Goal: Task Accomplishment & Management: Manage account settings

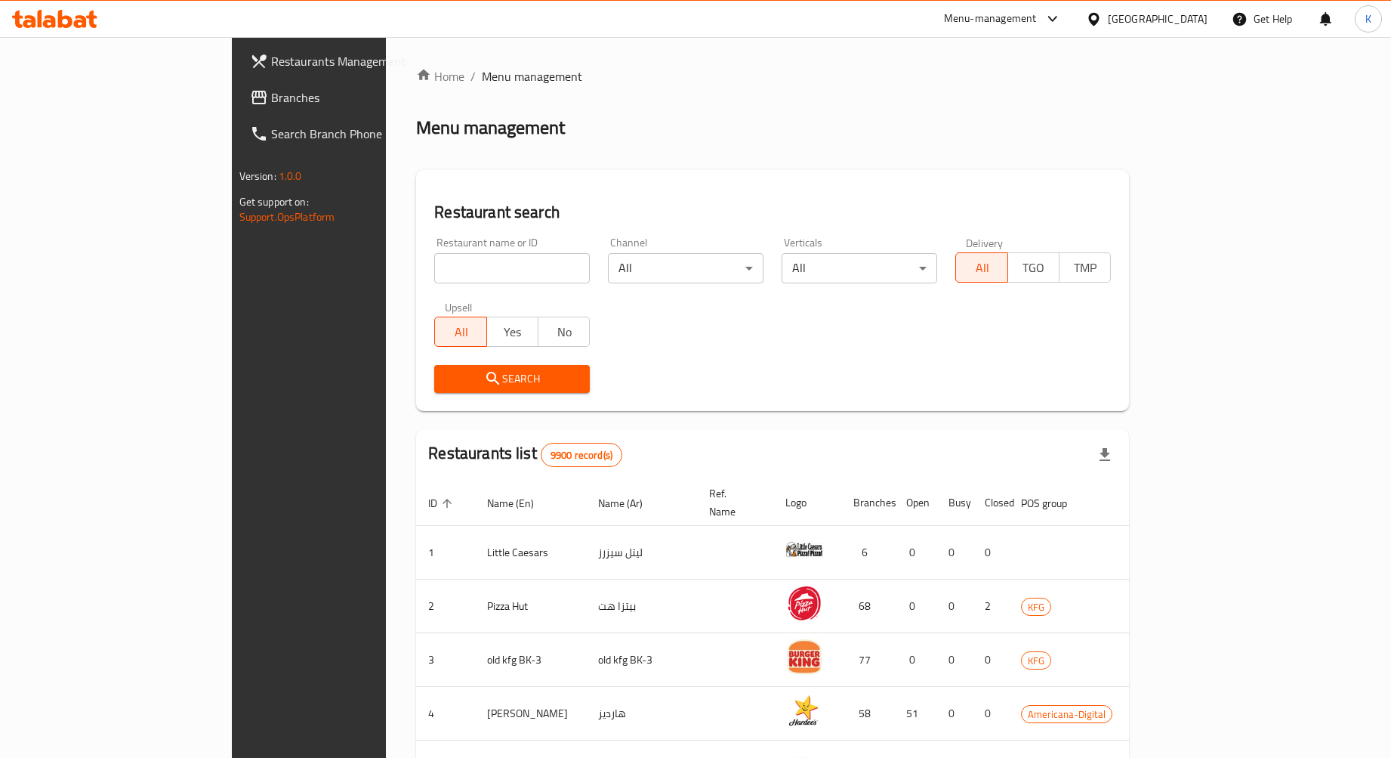
click at [1037, 21] on div "Menu-management" at bounding box center [990, 19] width 93 height 18
click at [1102, 25] on icon at bounding box center [1094, 19] width 16 height 16
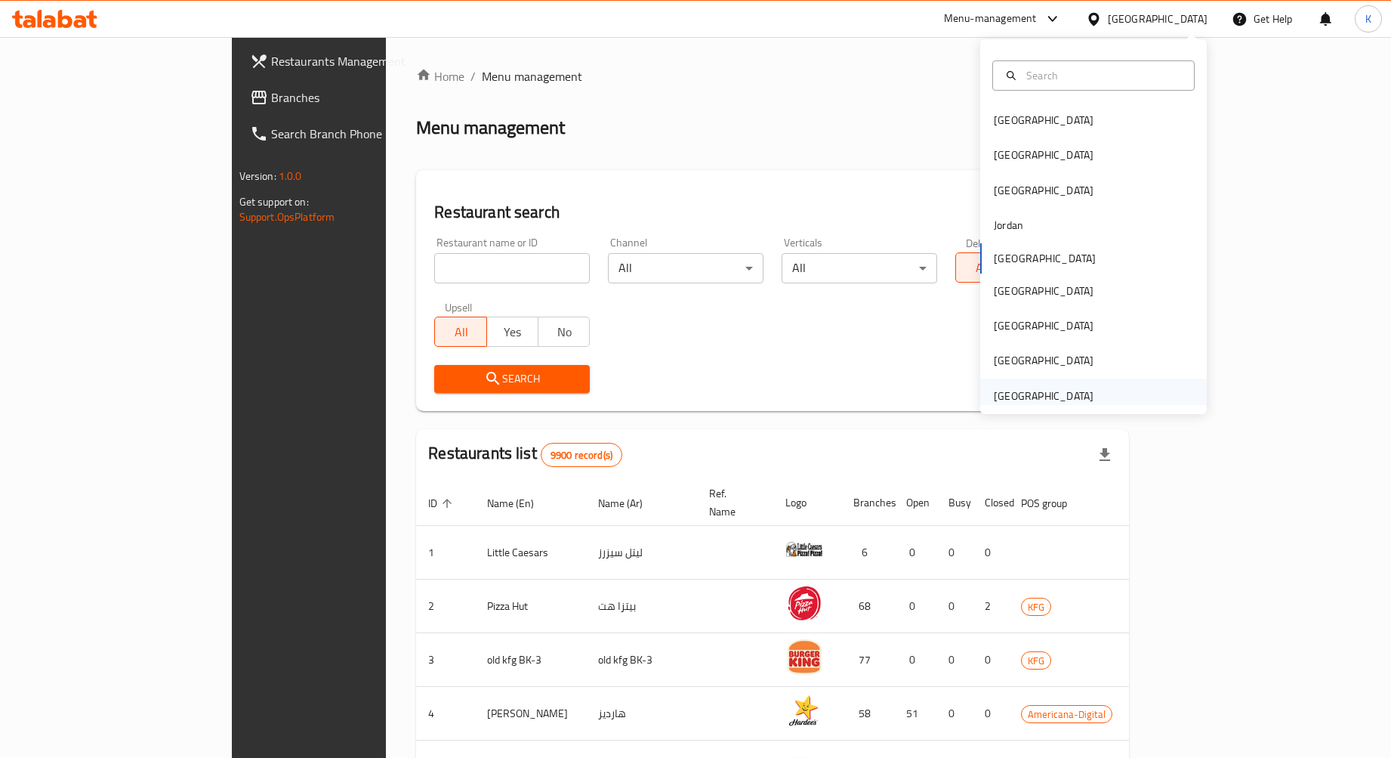
click at [1030, 387] on div "[GEOGRAPHIC_DATA]" at bounding box center [1044, 395] width 100 height 17
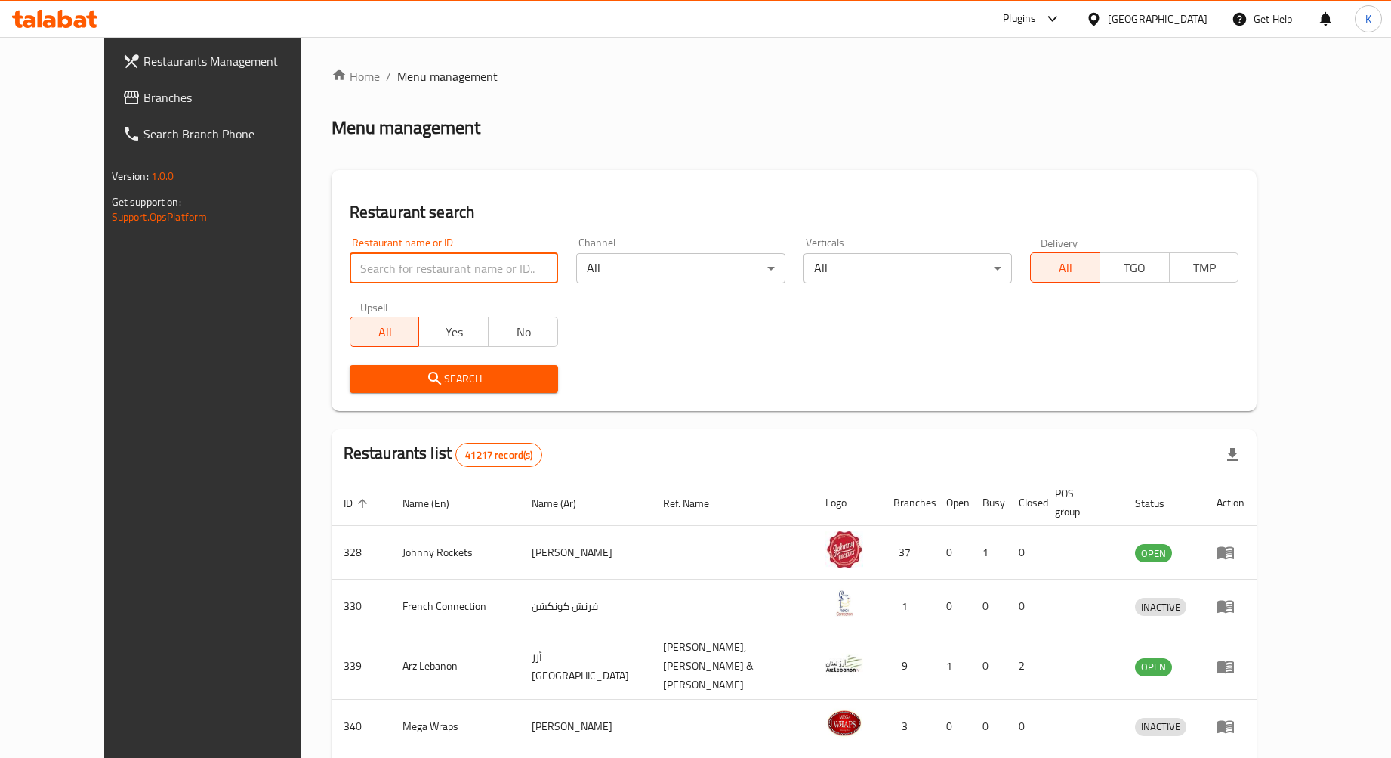
click at [369, 270] on input "search" at bounding box center [454, 268] width 208 height 30
type input "Healthy Nest"
click button "Search" at bounding box center [454, 379] width 208 height 28
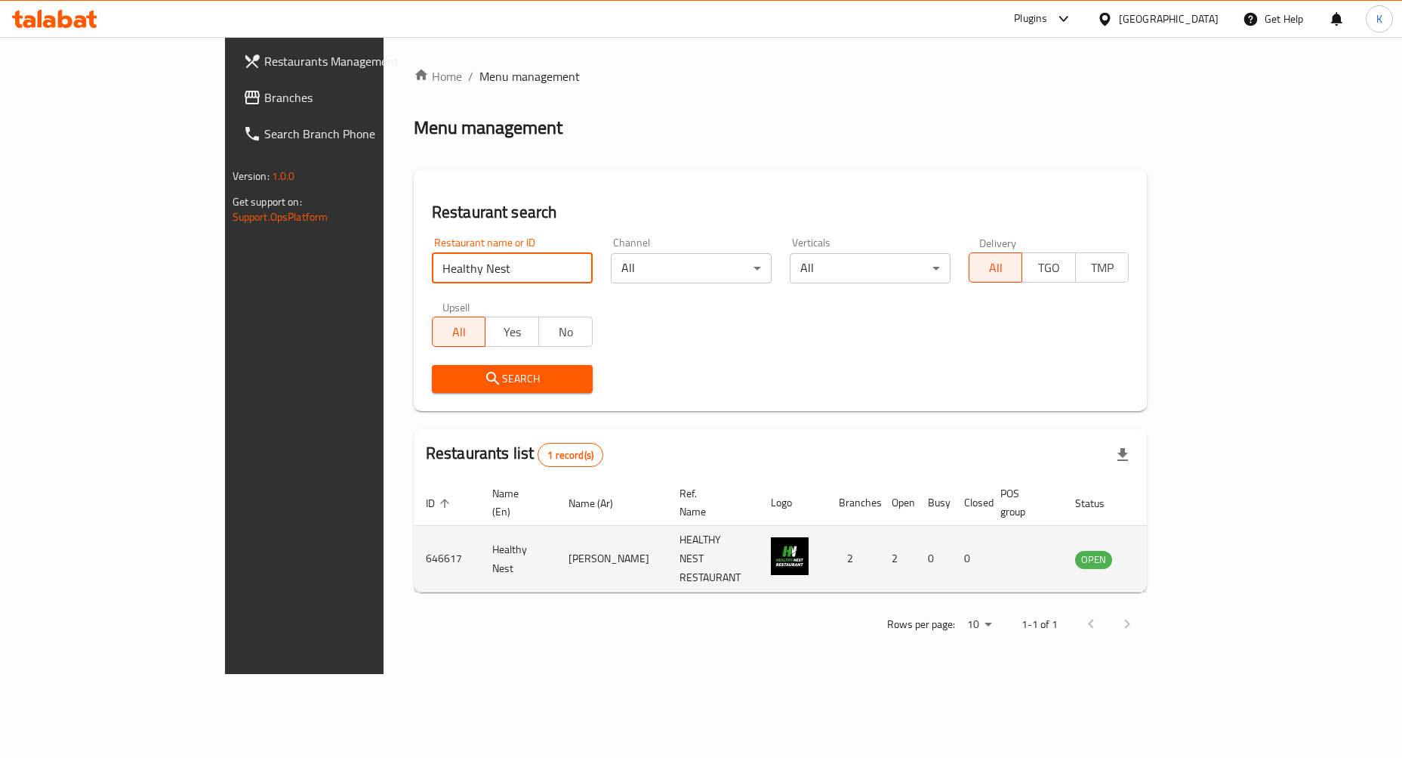
click at [1195, 532] on td "enhanced table" at bounding box center [1169, 559] width 52 height 66
click at [809, 542] on img "enhanced table" at bounding box center [790, 556] width 38 height 38
click at [1143, 526] on td "OPEN" at bounding box center [1102, 559] width 79 height 66
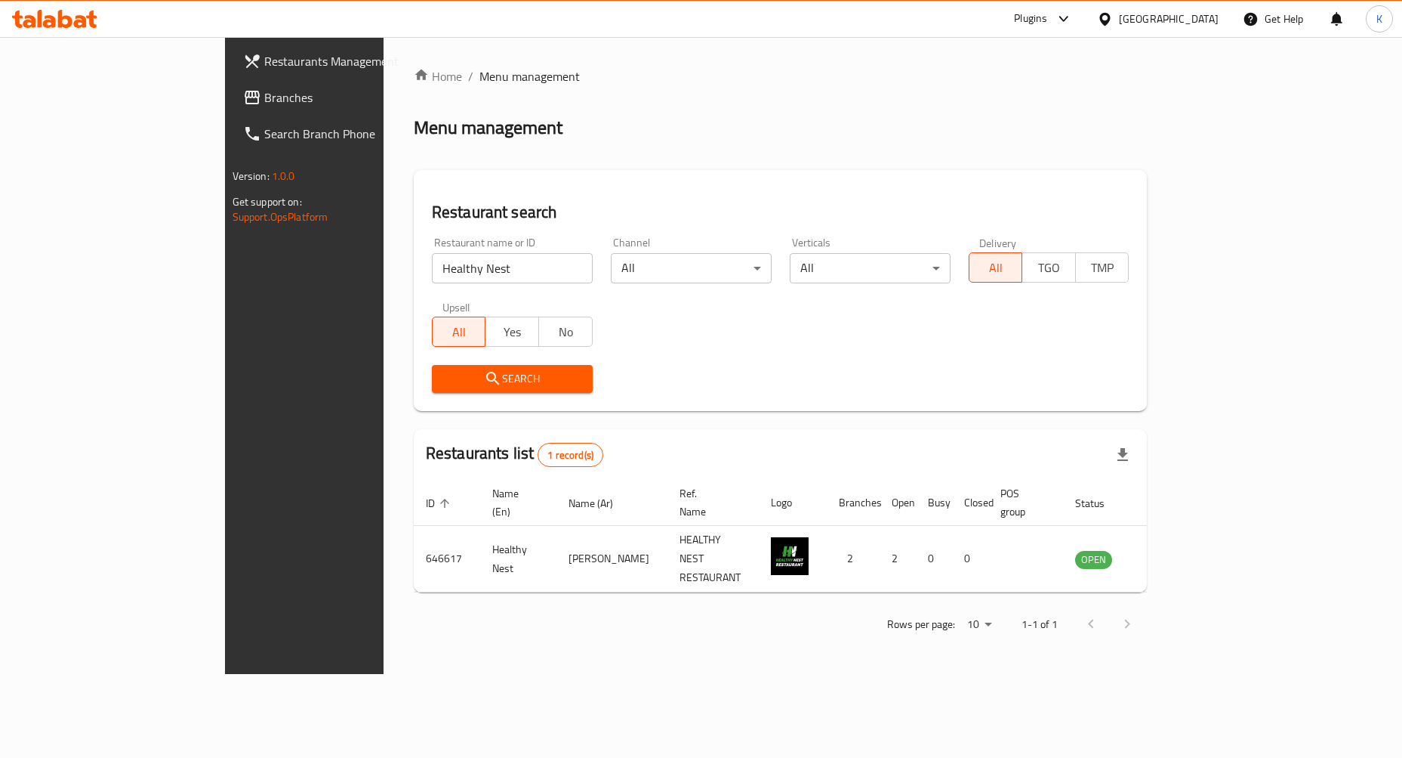
click at [264, 99] on span "Branches" at bounding box center [355, 97] width 183 height 18
